Goal: Information Seeking & Learning: Learn about a topic

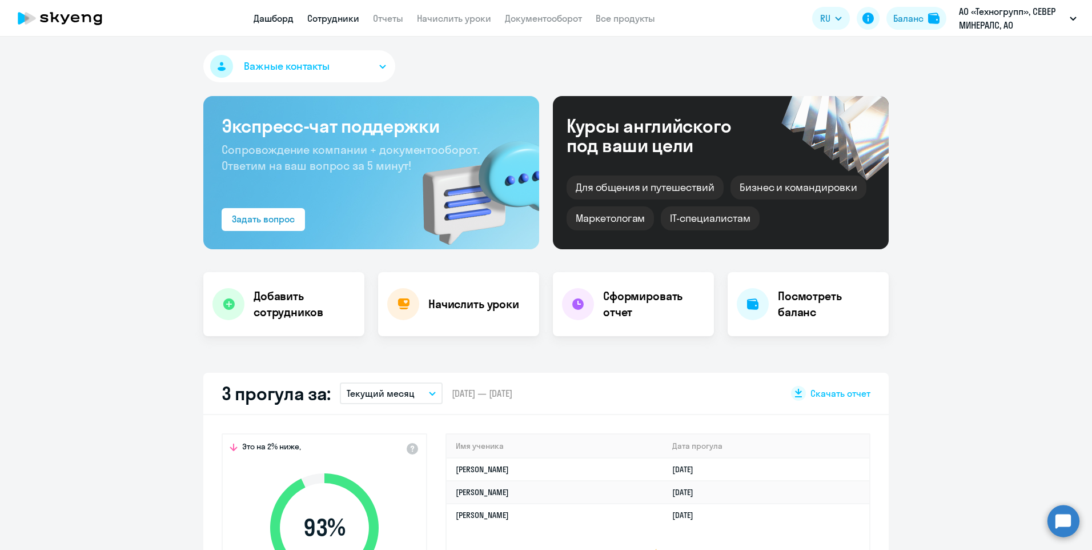
click at [338, 21] on link "Сотрудники" at bounding box center [333, 18] width 52 height 11
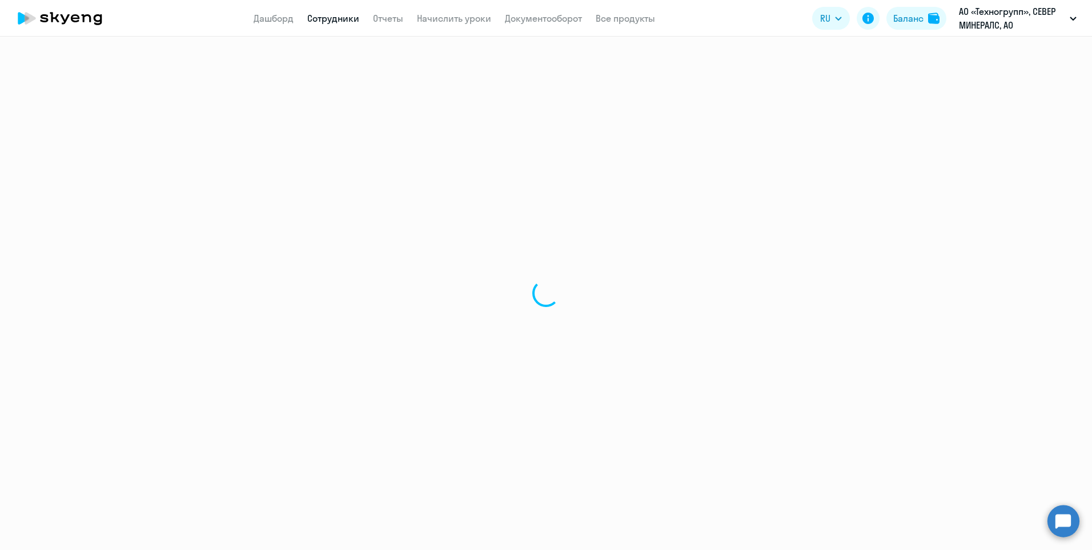
select select "30"
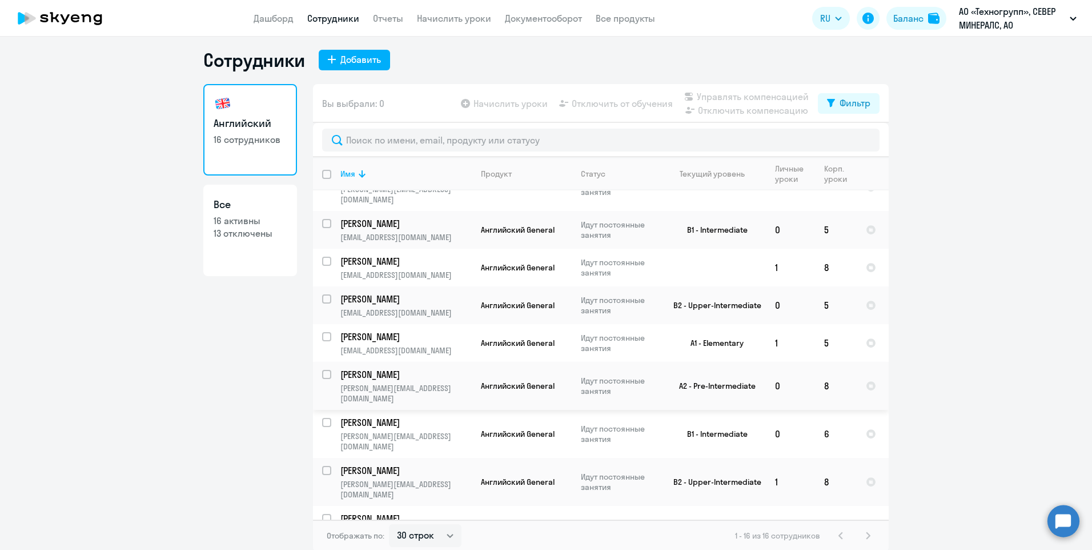
scroll to position [7, 0]
click at [423, 510] on p "[PERSON_NAME]" at bounding box center [404, 516] width 129 height 13
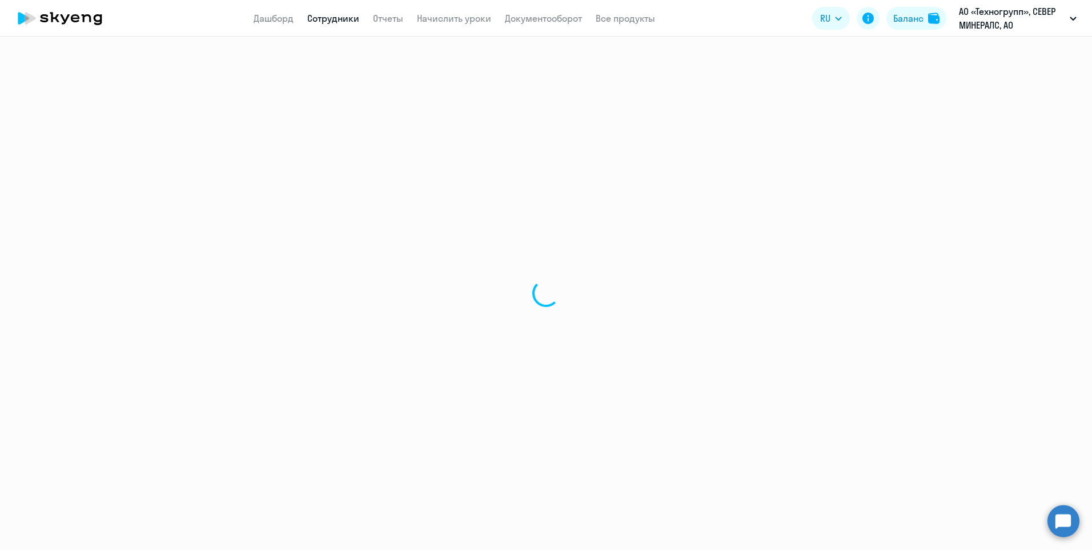
select select "english"
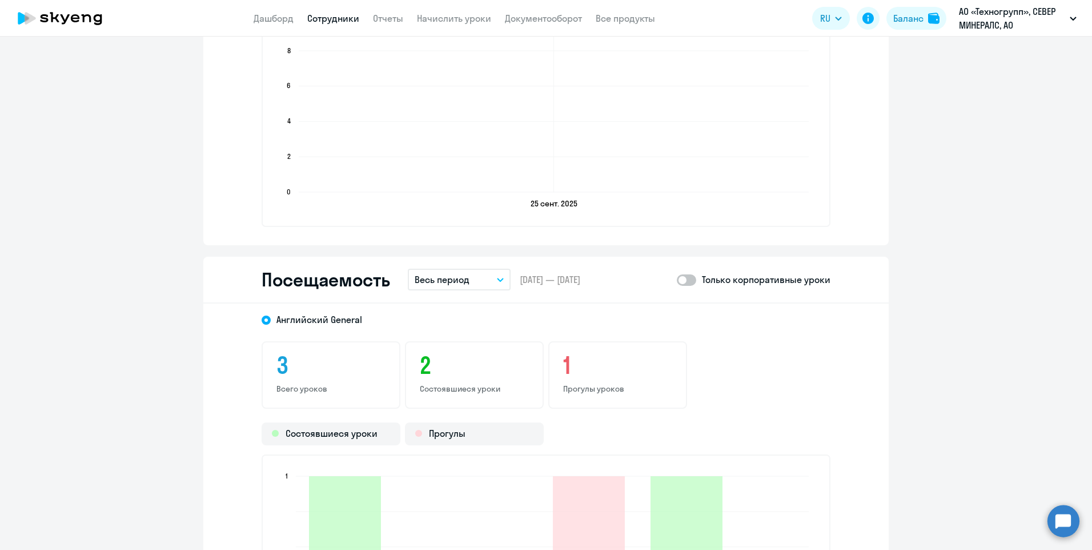
scroll to position [1085, 0]
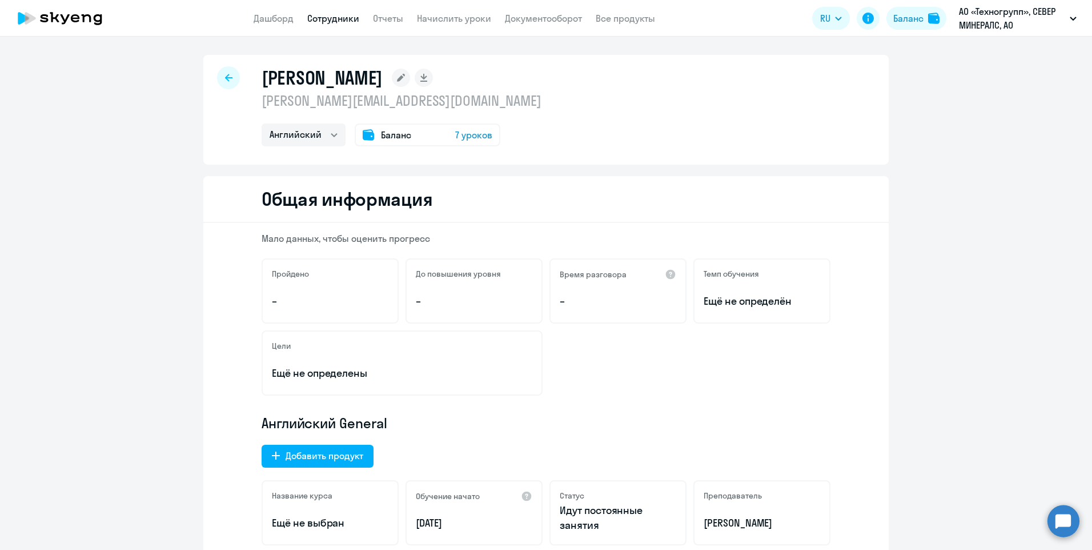
select select "30"
